Goal: Find specific page/section: Find specific page/section

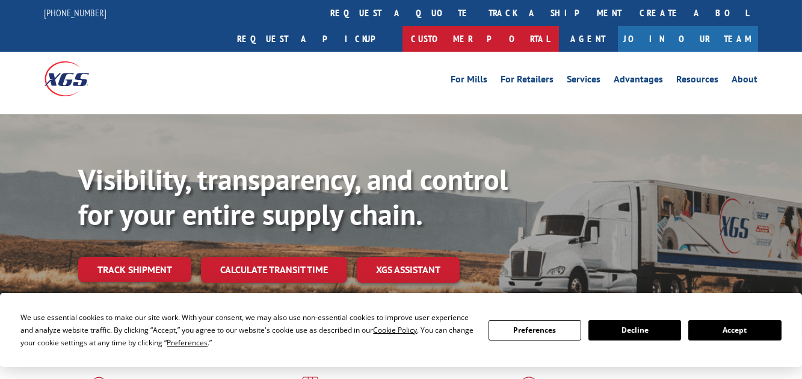
click at [559, 26] on link "Customer Portal" at bounding box center [481, 39] width 156 height 26
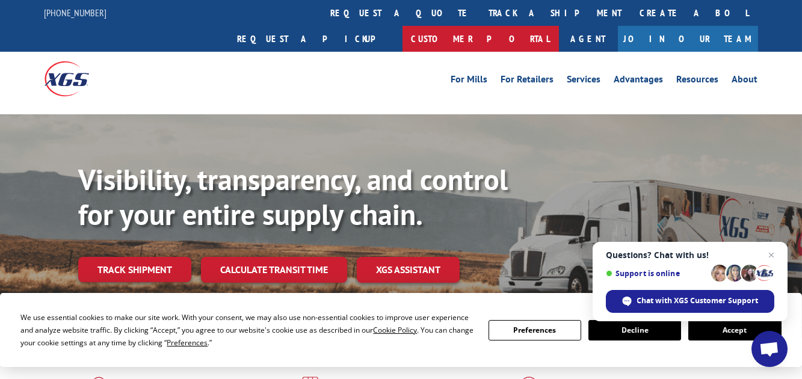
click at [559, 26] on link "Customer Portal" at bounding box center [481, 39] width 156 height 26
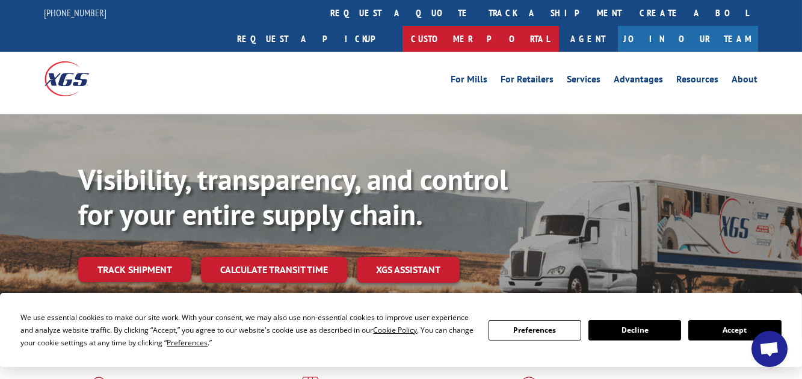
click at [559, 26] on link "Customer Portal" at bounding box center [481, 39] width 156 height 26
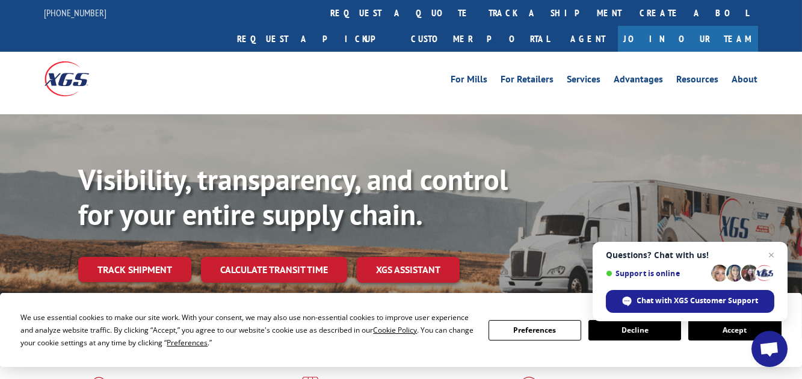
click at [750, 185] on div "Visibility, transparency, and control for your entire supply chain. Track shipm…" at bounding box center [440, 246] width 724 height 168
click at [774, 256] on span "Close chat" at bounding box center [771, 255] width 15 height 15
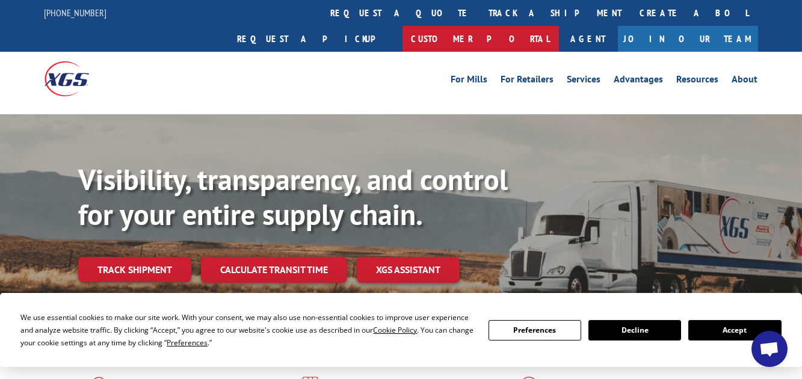
click at [559, 26] on link "Customer Portal" at bounding box center [481, 39] width 156 height 26
